Goal: Task Accomplishment & Management: Complete application form

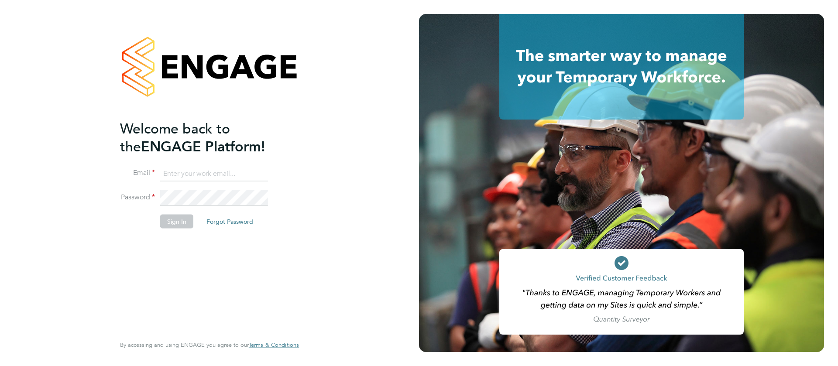
click at [217, 172] on input at bounding box center [214, 174] width 108 height 16
type input "[EMAIL_ADDRESS][DOMAIN_NAME]"
click at [188, 217] on button "Sign In" at bounding box center [176, 221] width 33 height 14
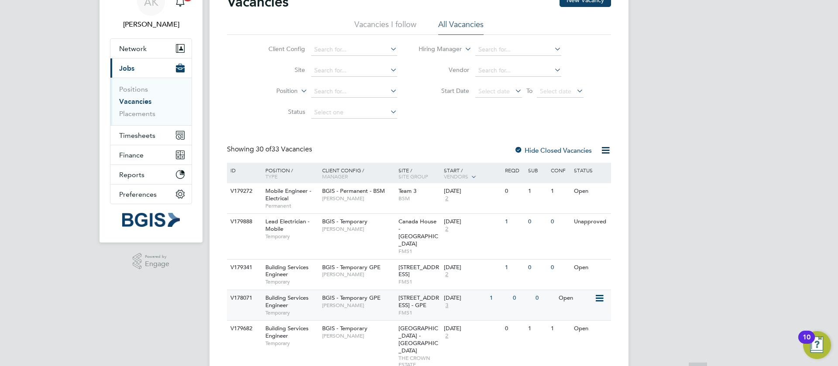
scroll to position [131, 0]
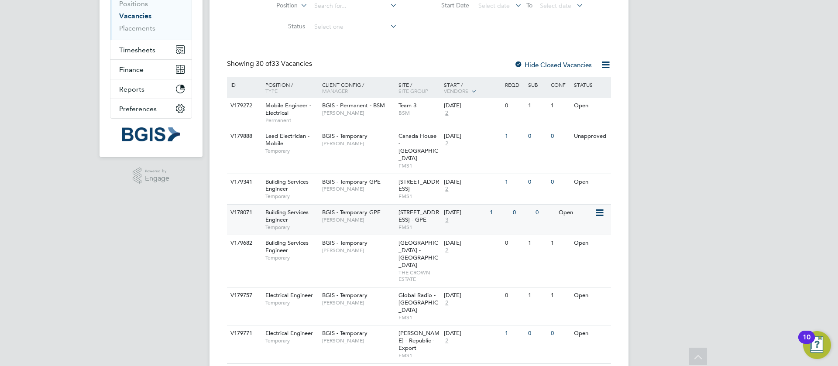
click at [378, 209] on div "BGIS - Temporary GPE Jasmin Padmore" at bounding box center [358, 216] width 76 height 23
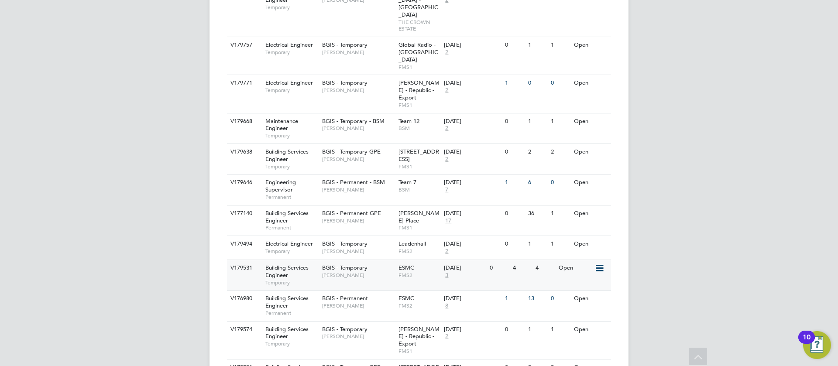
scroll to position [393, 0]
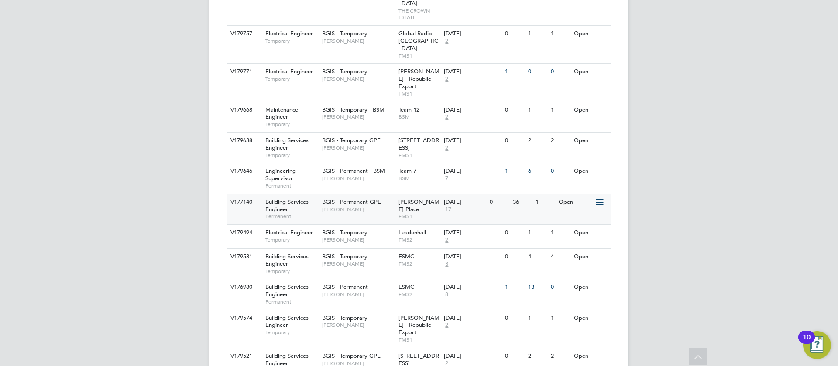
click at [376, 206] on span "Jasmin Padmore" at bounding box center [358, 209] width 72 height 7
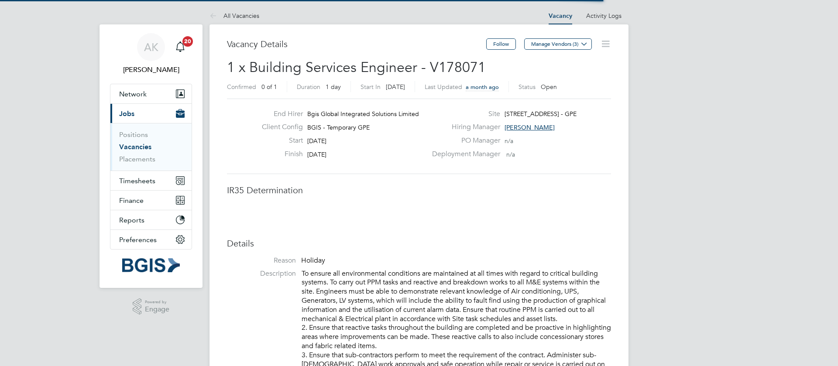
scroll to position [26, 61]
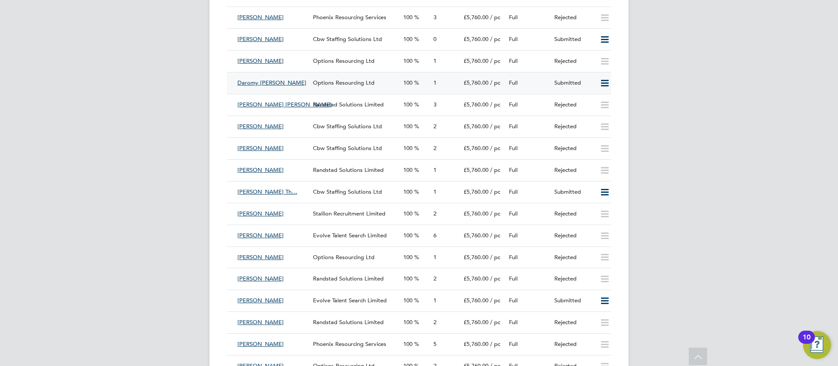
click at [390, 80] on div "Options Resourcing Ltd" at bounding box center [355, 83] width 90 height 14
